Goal: Task Accomplishment & Management: Complete application form

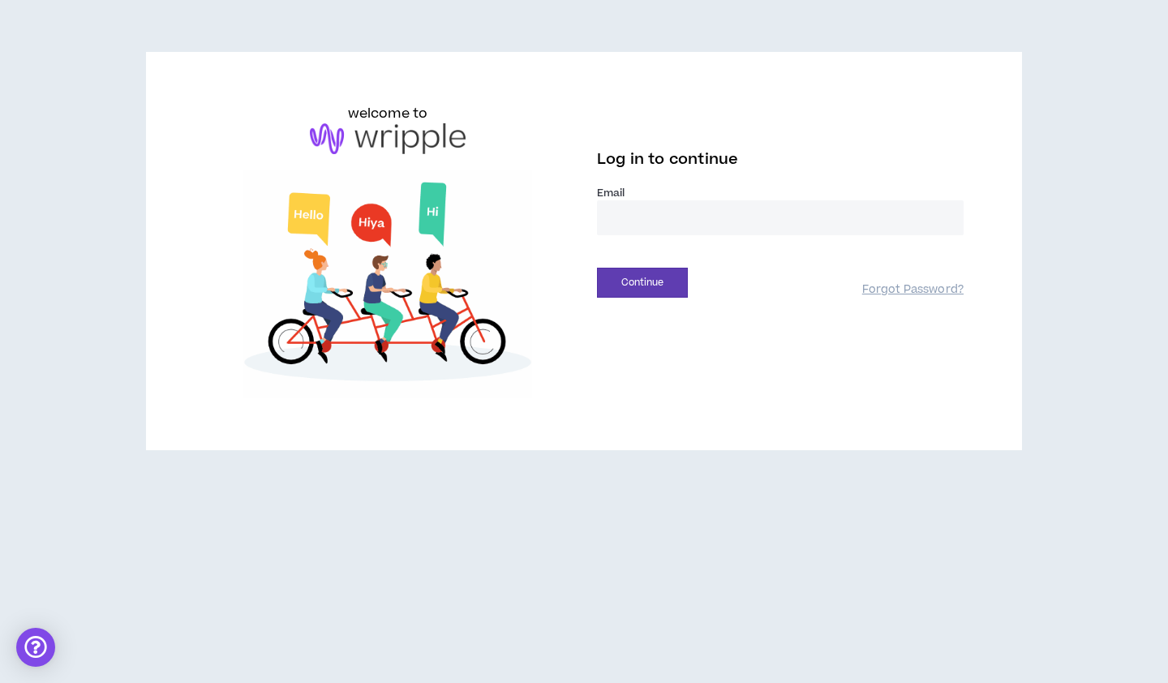
click at [637, 216] on input "email" at bounding box center [780, 217] width 367 height 35
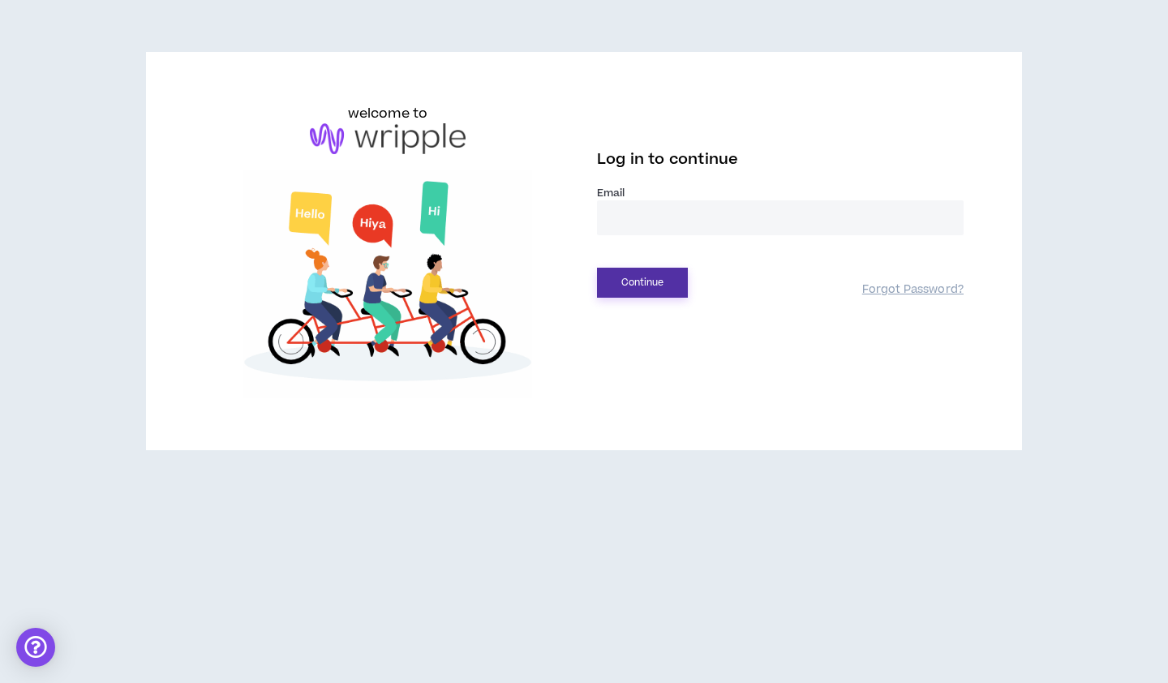
type input "**********"
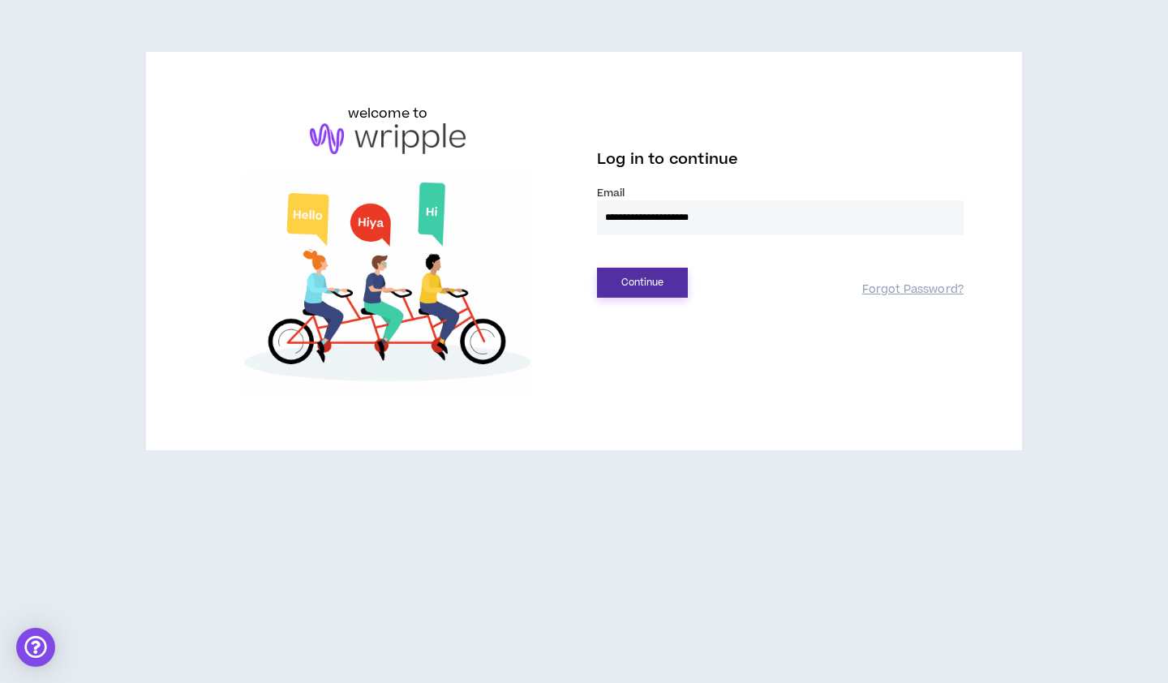
click at [646, 273] on button "Continue" at bounding box center [642, 283] width 91 height 30
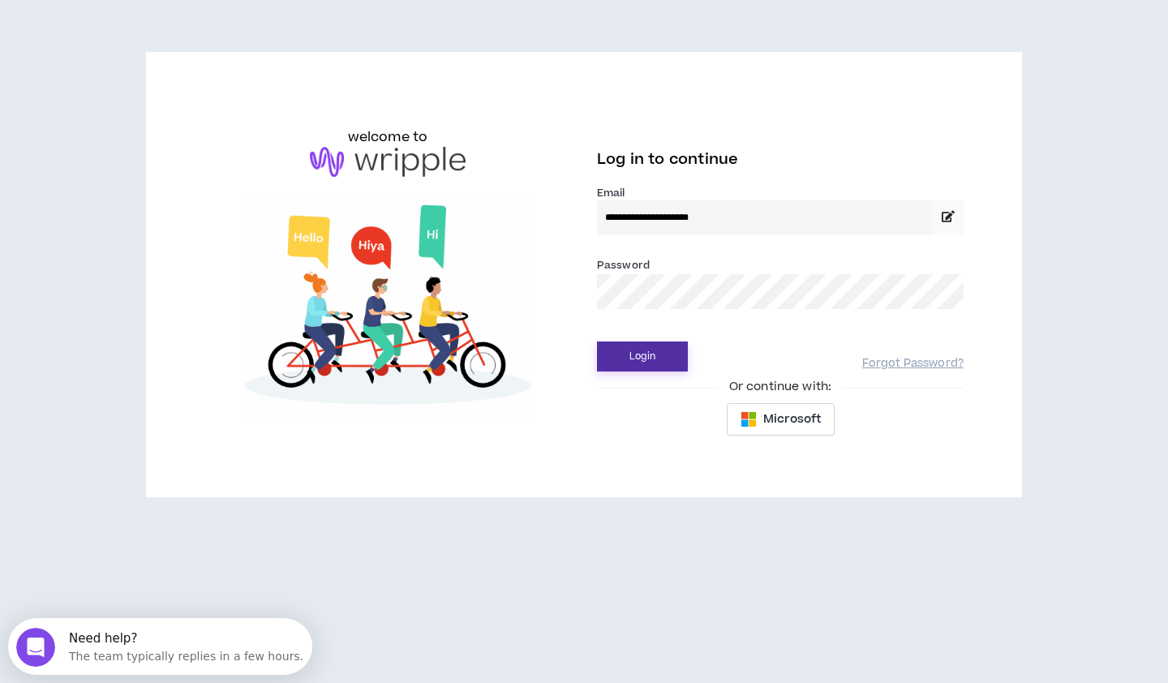
click at [662, 354] on button "Login" at bounding box center [642, 356] width 91 height 30
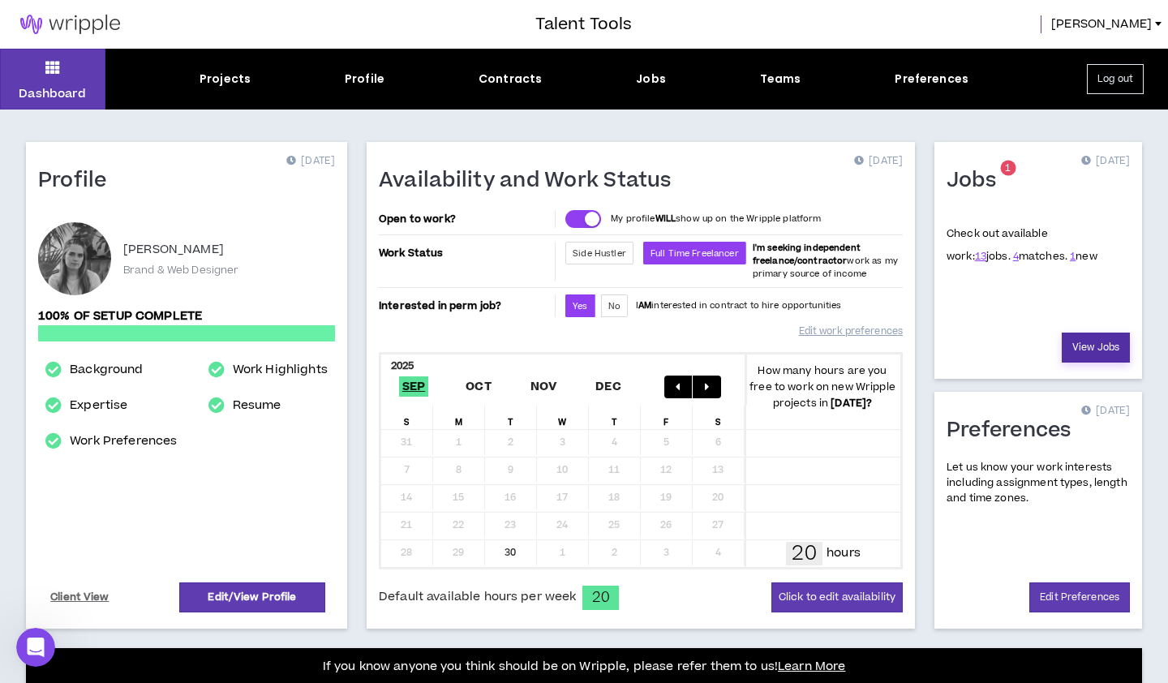
click at [1097, 342] on link "View Jobs" at bounding box center [1095, 347] width 68 height 30
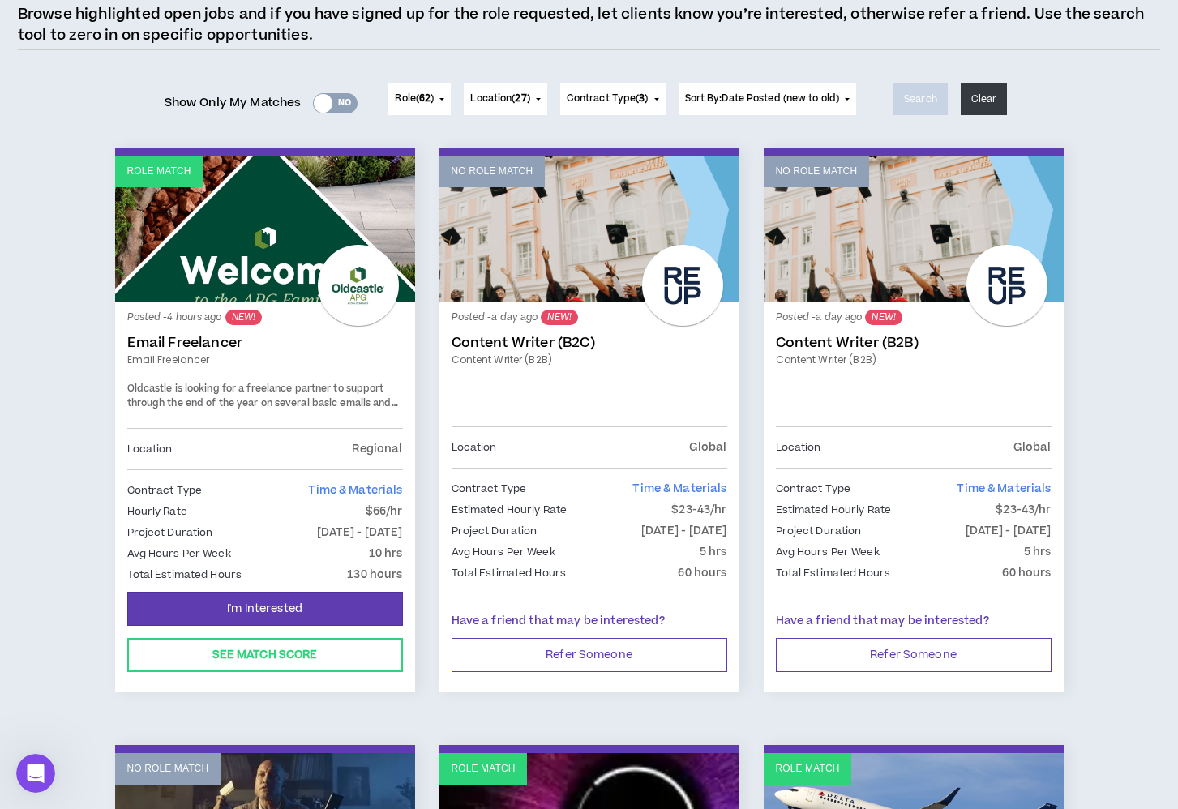
scroll to position [144, 0]
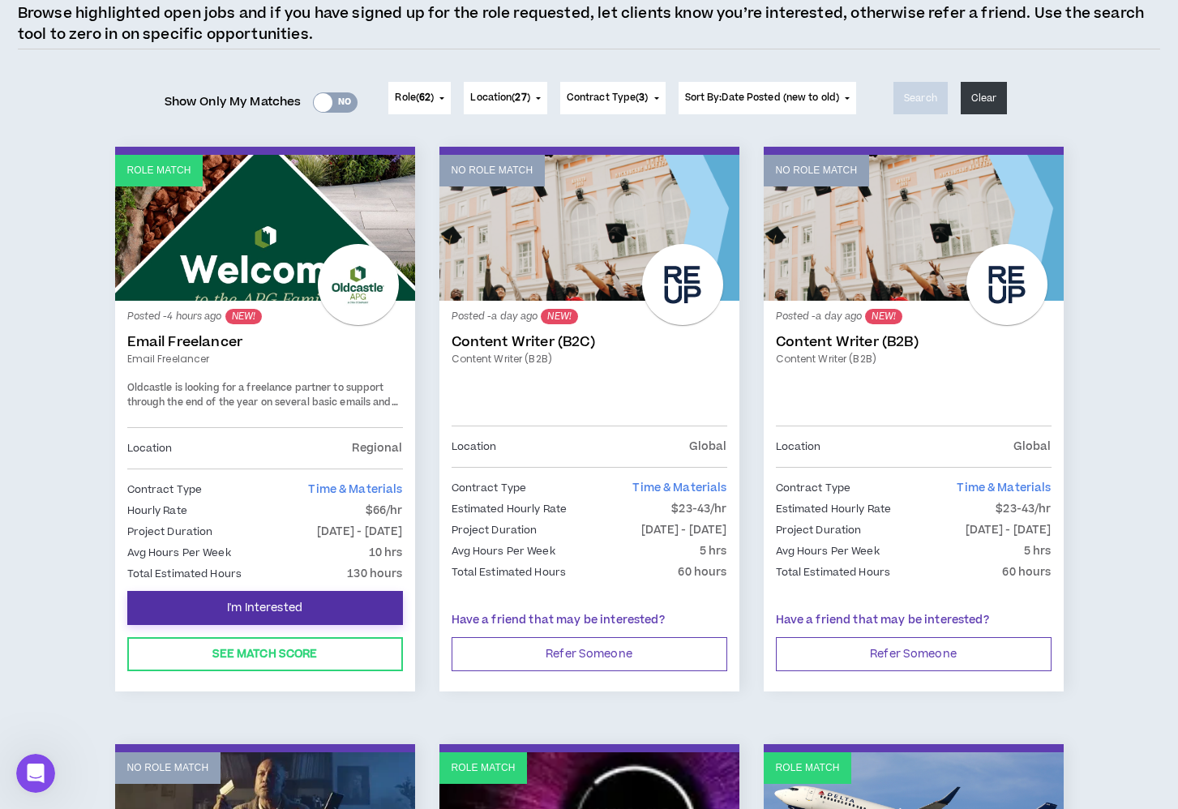
click at [313, 613] on button "I'm Interested" at bounding box center [265, 608] width 276 height 34
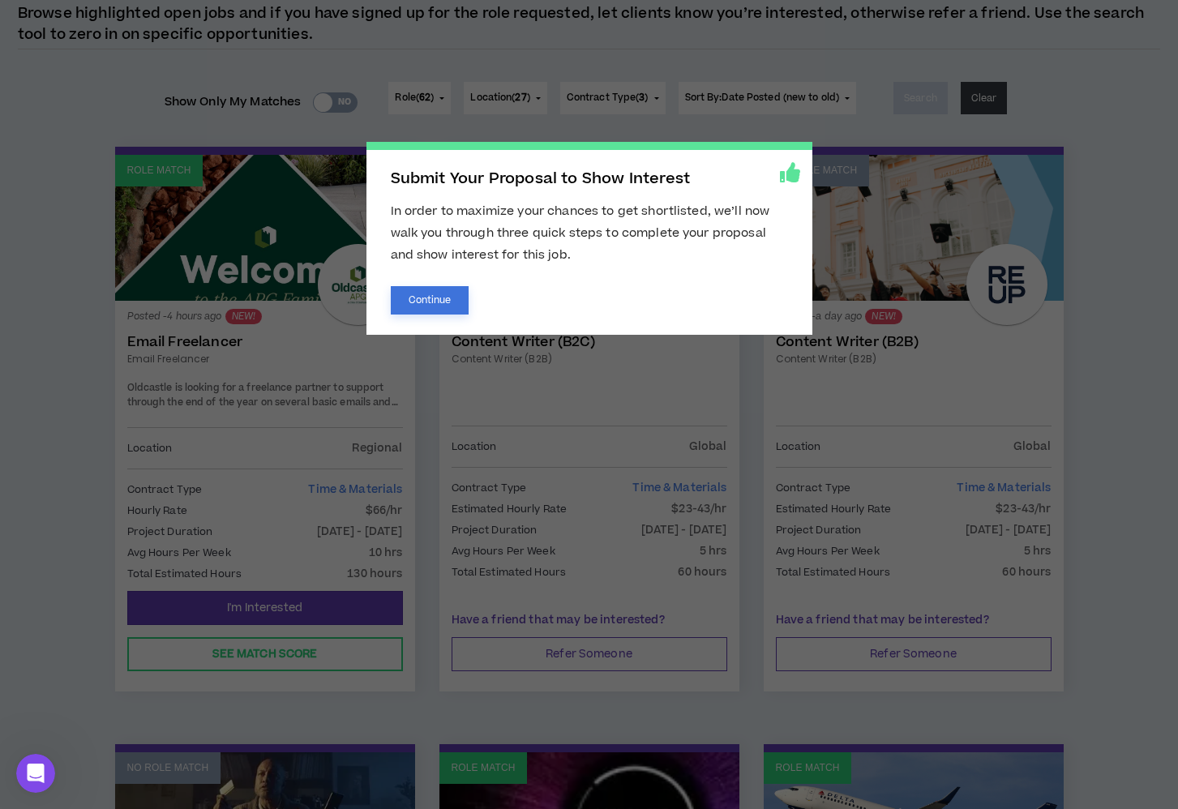
click at [439, 300] on button "Continue" at bounding box center [430, 300] width 79 height 28
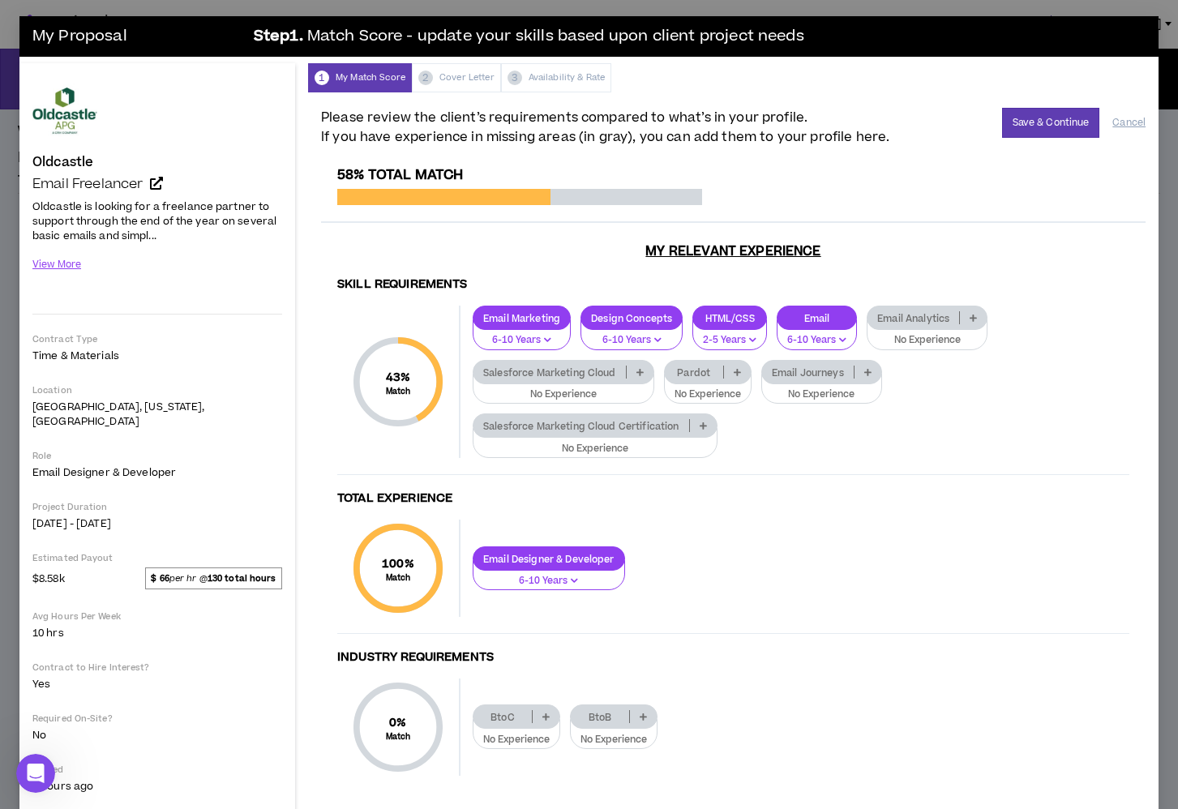
scroll to position [21, 0]
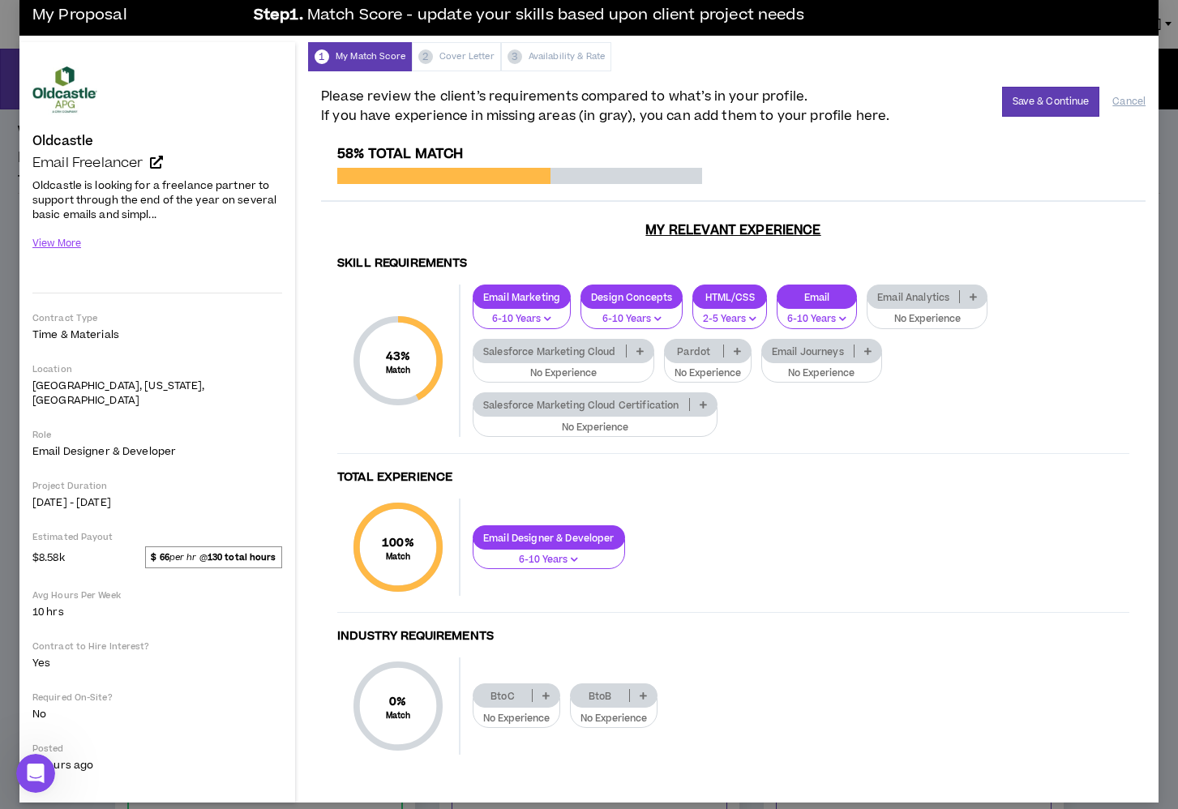
click at [875, 348] on p at bounding box center [868, 351] width 27 height 13
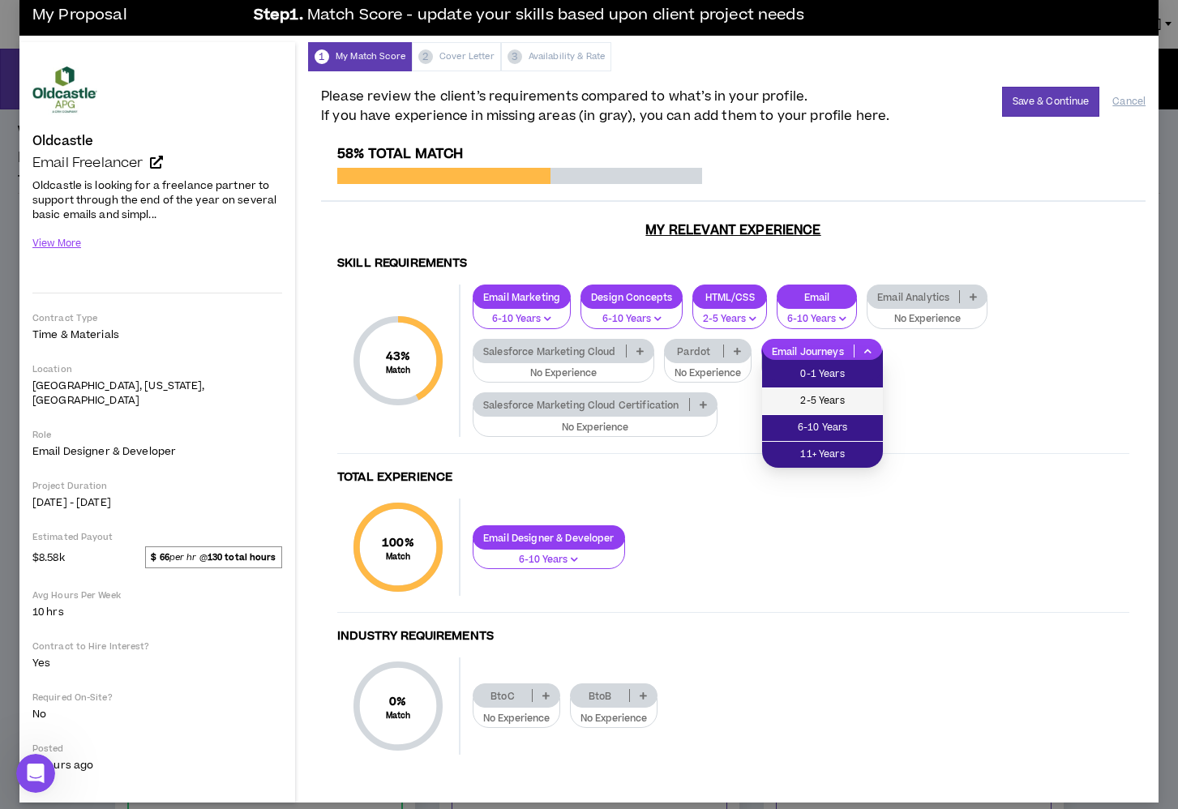
click at [877, 405] on li "2-5 Years" at bounding box center [822, 401] width 121 height 27
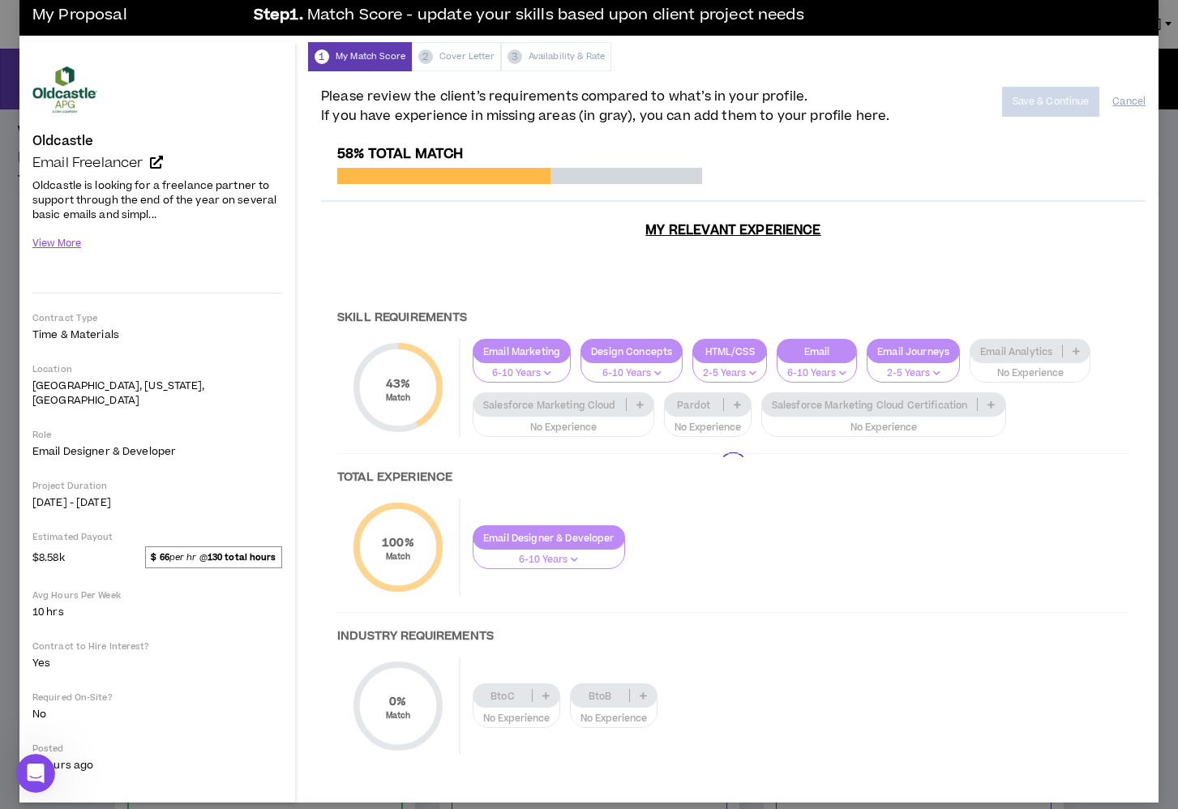
scroll to position [19, 0]
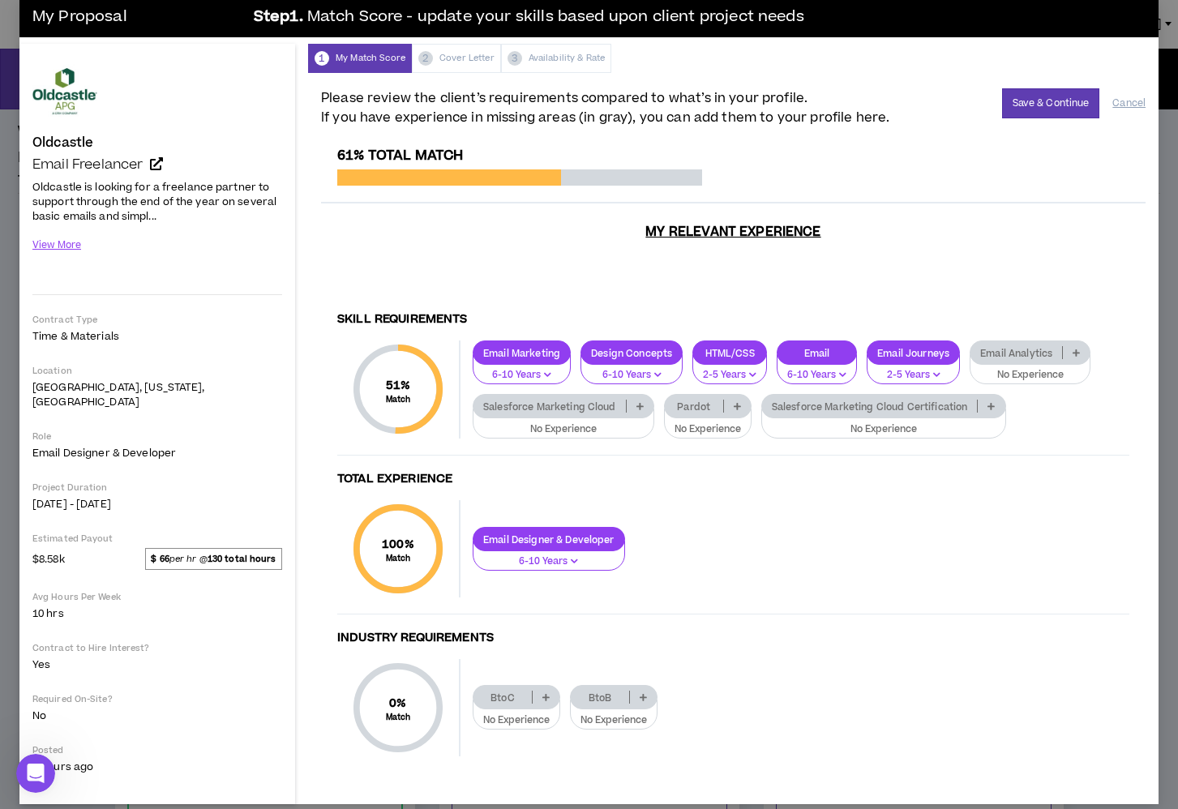
click at [549, 682] on icon at bounding box center [545, 697] width 7 height 8
click at [535, 682] on span "6-10 Years" at bounding box center [517, 762] width 69 height 18
click at [639, 682] on icon at bounding box center [635, 697] width 7 height 8
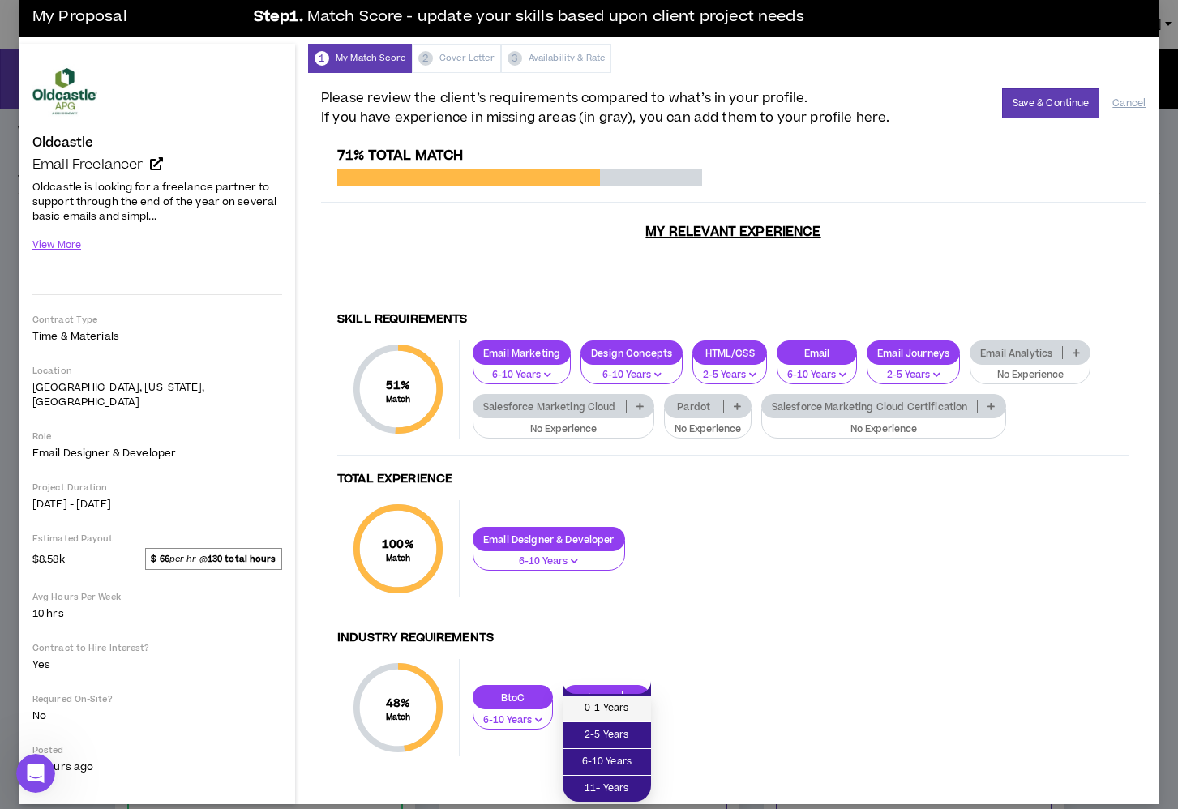
click at [641, 682] on li "0-1 Years" at bounding box center [607, 709] width 88 height 27
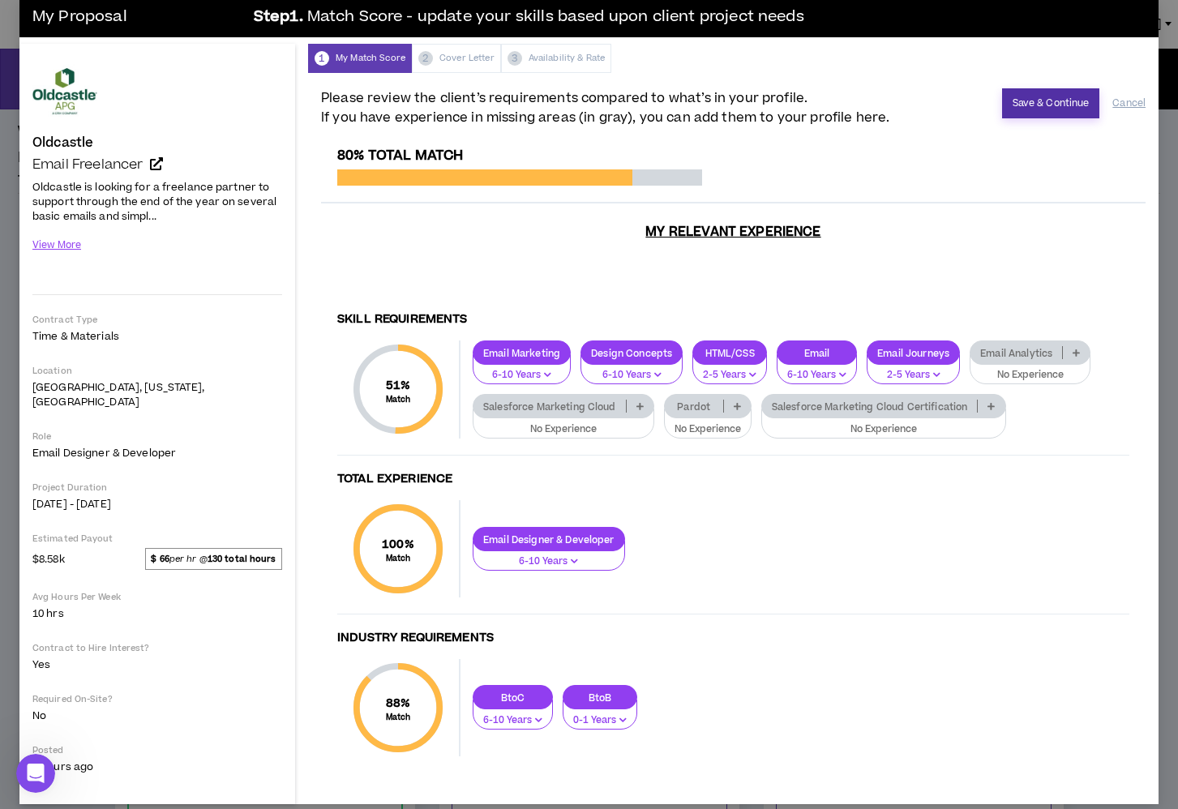
click at [1062, 106] on button "Save & Continue" at bounding box center [1051, 103] width 98 height 30
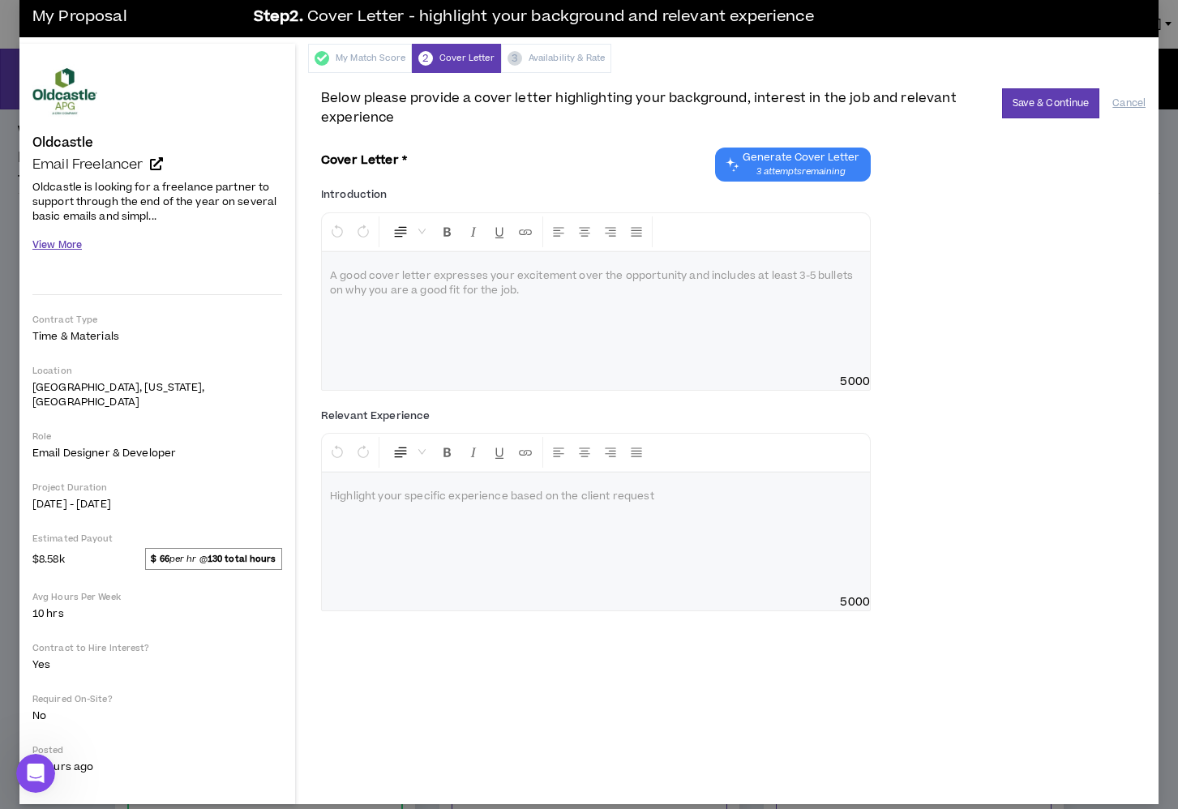
click at [71, 241] on button "View More" at bounding box center [56, 245] width 49 height 28
